Goal: Task Accomplishment & Management: Manage account settings

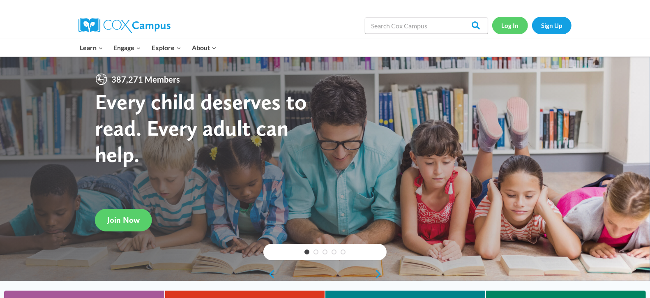
click at [506, 28] on link "Log In" at bounding box center [510, 25] width 36 height 17
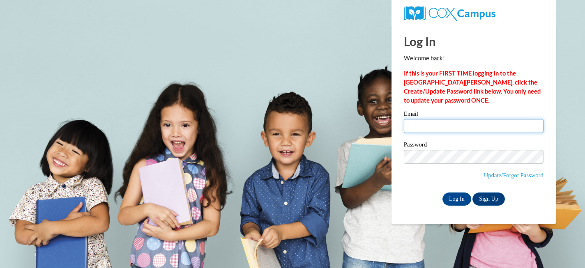
click at [445, 124] on input "Email" at bounding box center [474, 126] width 140 height 14
type input "lbiolo@nfdlschools.org"
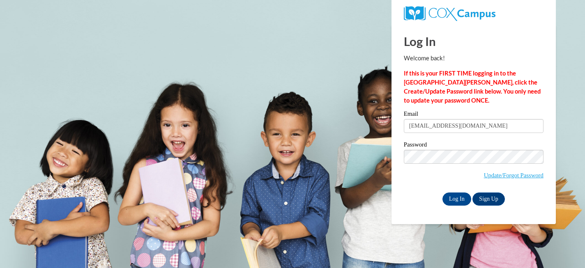
click at [427, 166] on span "Update/Forgot Password" at bounding box center [474, 167] width 140 height 34
click at [455, 203] on input "Log In" at bounding box center [457, 199] width 29 height 13
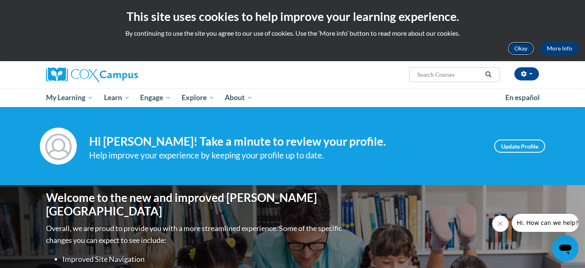
click at [517, 48] on button "Okay" at bounding box center [521, 48] width 26 height 13
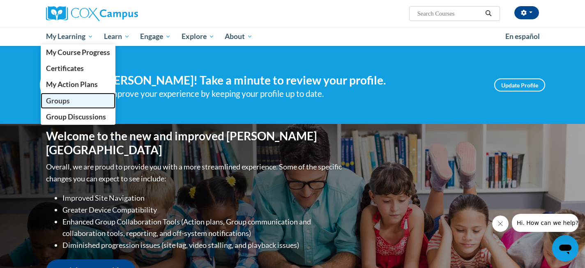
click at [82, 99] on link "Groups" at bounding box center [78, 101] width 75 height 16
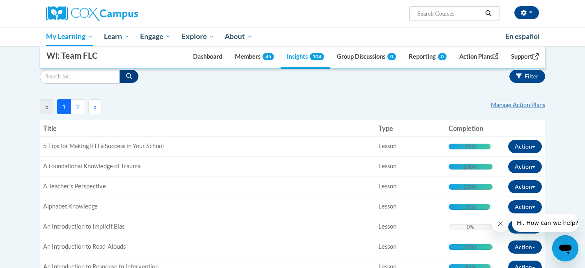
scroll to position [103, 0]
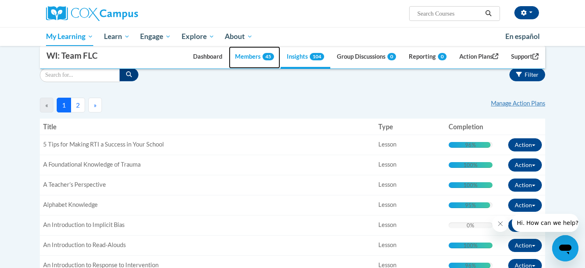
click at [242, 59] on link "Members 45" at bounding box center [254, 57] width 51 height 22
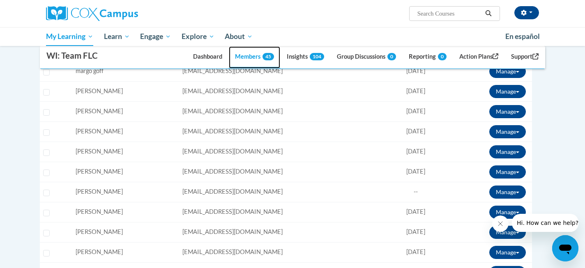
scroll to position [480, 0]
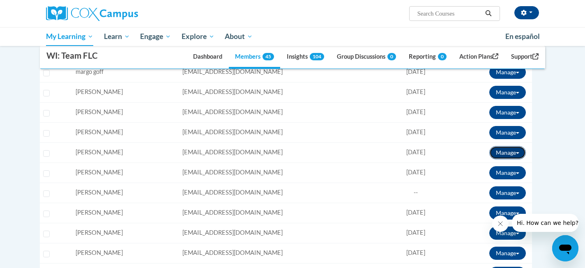
click at [519, 155] on button "Manage" at bounding box center [507, 152] width 37 height 13
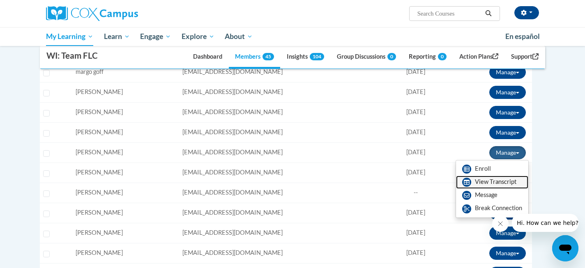
click at [497, 184] on link "View Transcript" at bounding box center [492, 182] width 72 height 13
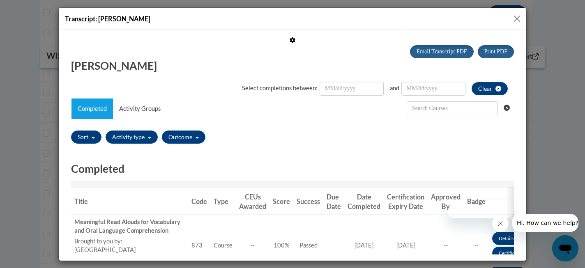
scroll to position [0, 0]
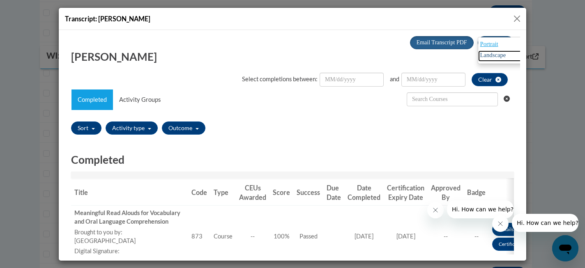
click at [491, 53] on span "Landscape" at bounding box center [493, 54] width 26 height 7
click at [517, 15] on button "Close" at bounding box center [517, 19] width 10 height 10
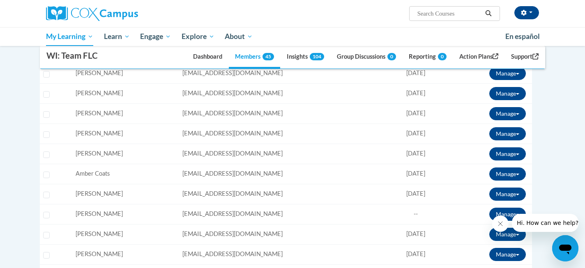
scroll to position [278, 0]
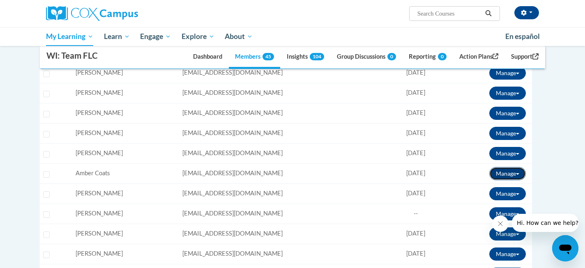
click at [517, 171] on button "Manage" at bounding box center [507, 173] width 37 height 13
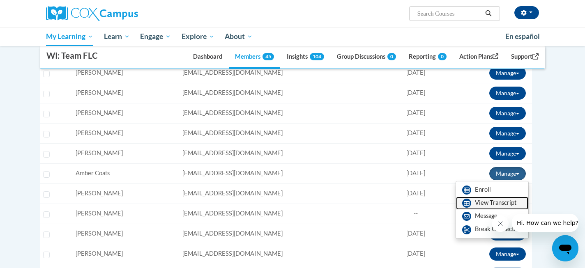
click at [499, 201] on link "View Transcript" at bounding box center [492, 203] width 72 height 13
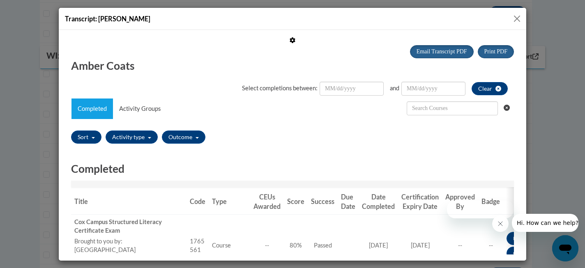
scroll to position [0, 0]
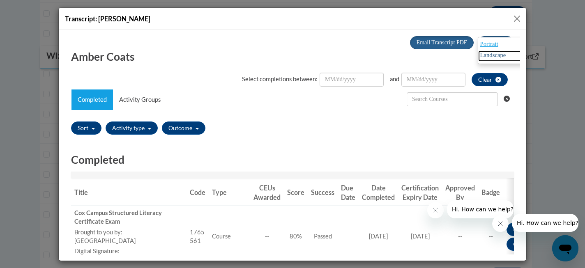
click at [496, 54] on span "Landscape" at bounding box center [493, 54] width 26 height 7
